Goal: Task Accomplishment & Management: Manage account settings

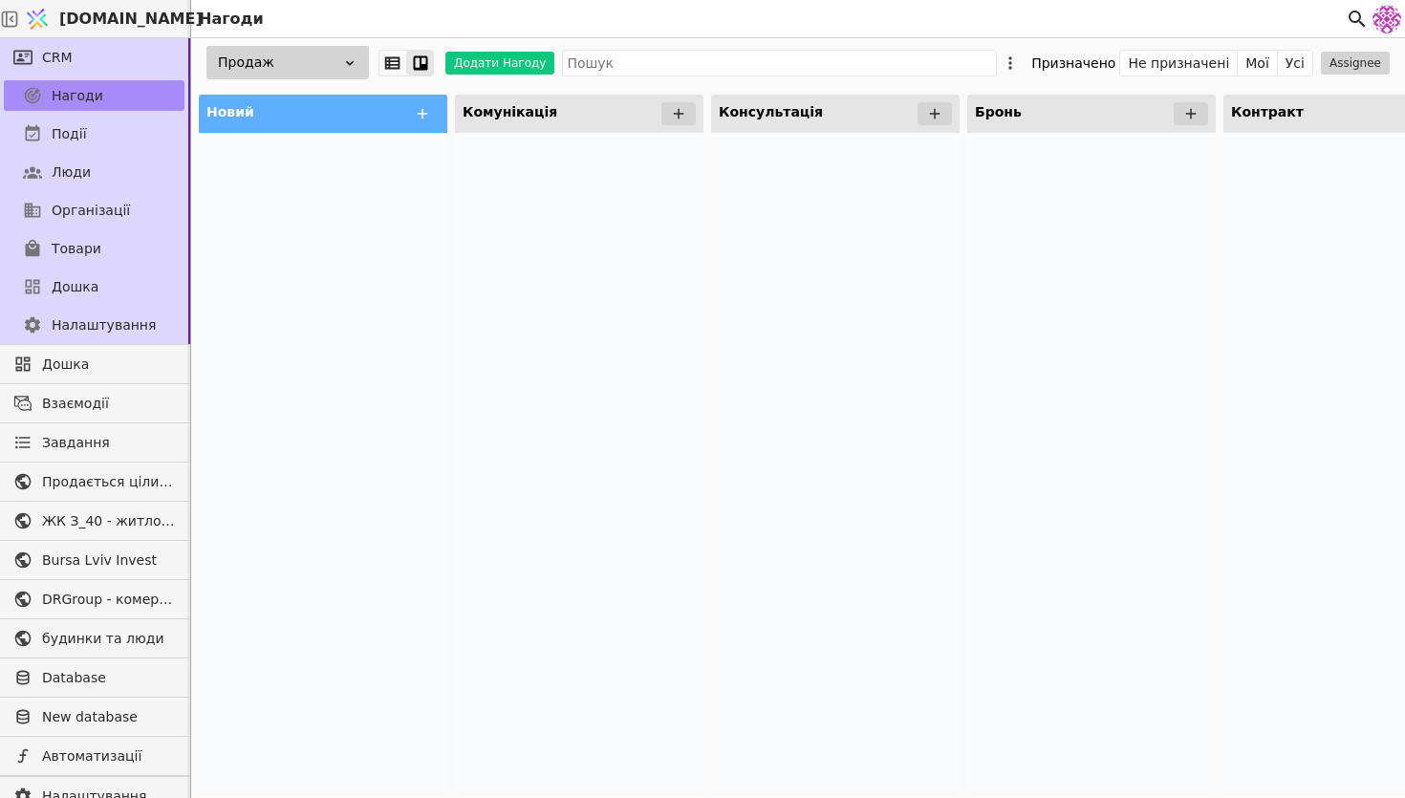
click at [319, 50] on div "Продаж" at bounding box center [287, 62] width 162 height 33
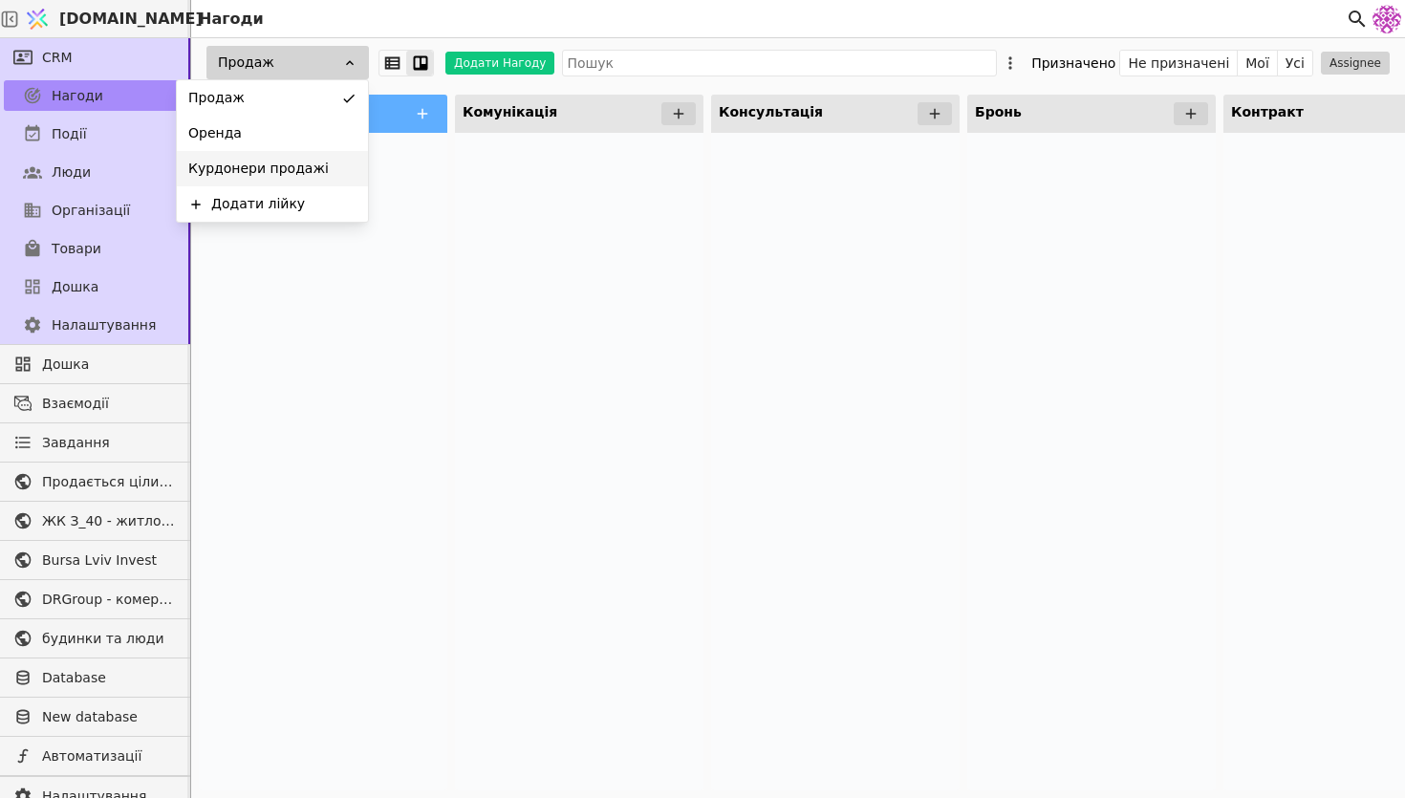
click at [315, 161] on div "Курдонери продажі" at bounding box center [272, 168] width 191 height 35
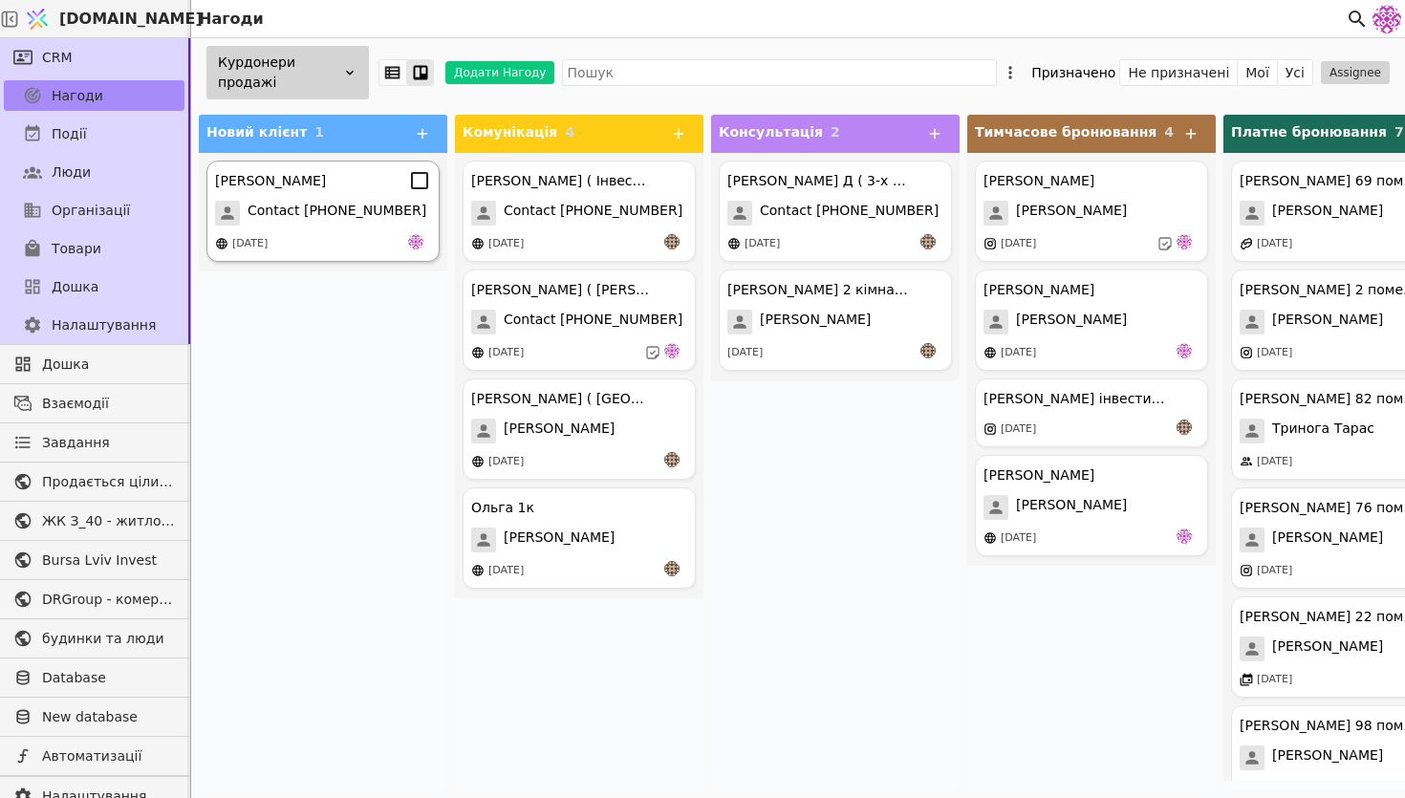
click at [374, 243] on div "[DATE]" at bounding box center [323, 243] width 216 height 19
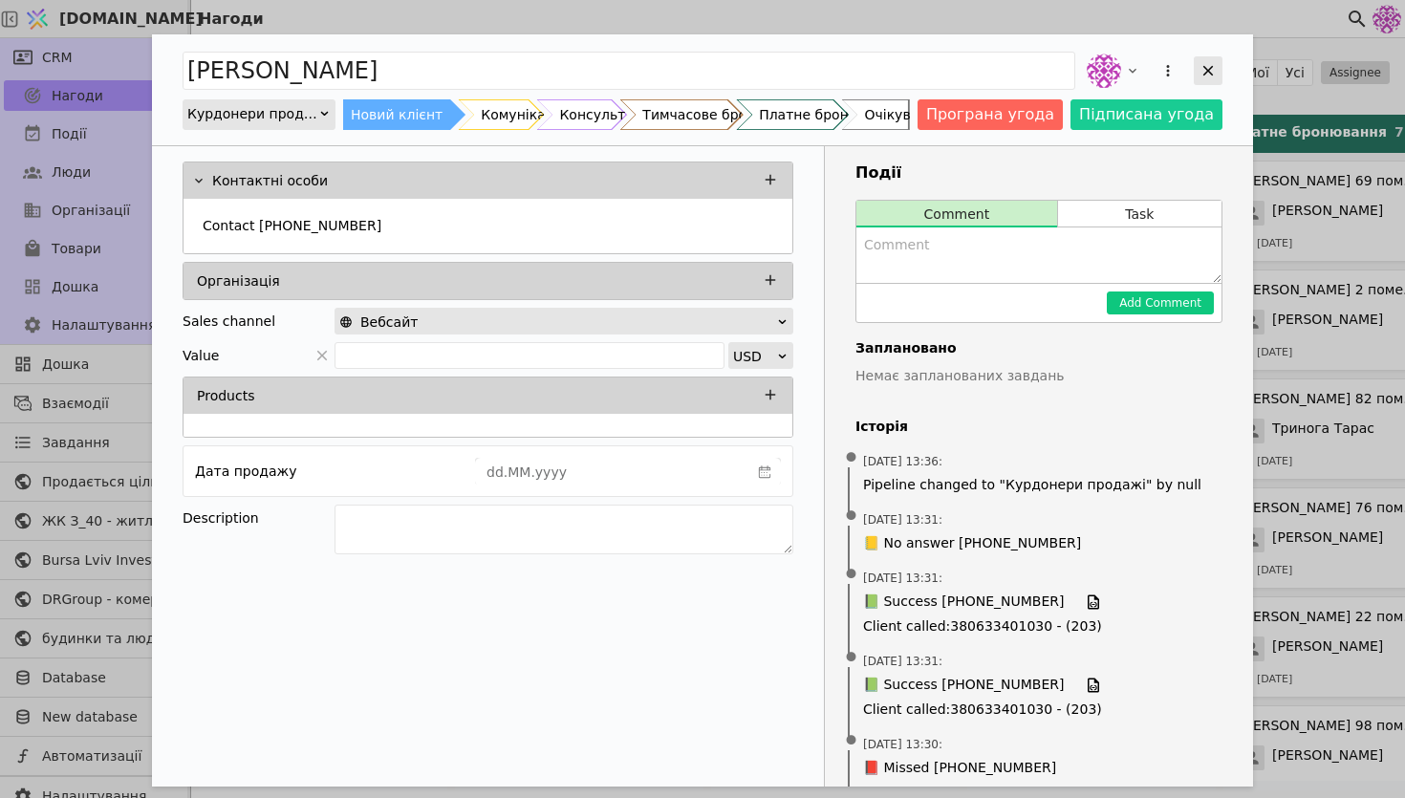
click at [1216, 81] on div "Add Opportunity" at bounding box center [1208, 70] width 29 height 29
